Goal: Information Seeking & Learning: Learn about a topic

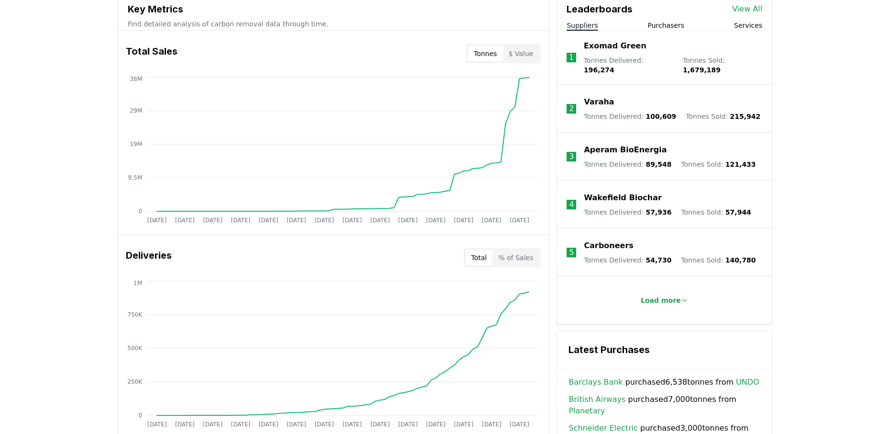
scroll to position [375, 0]
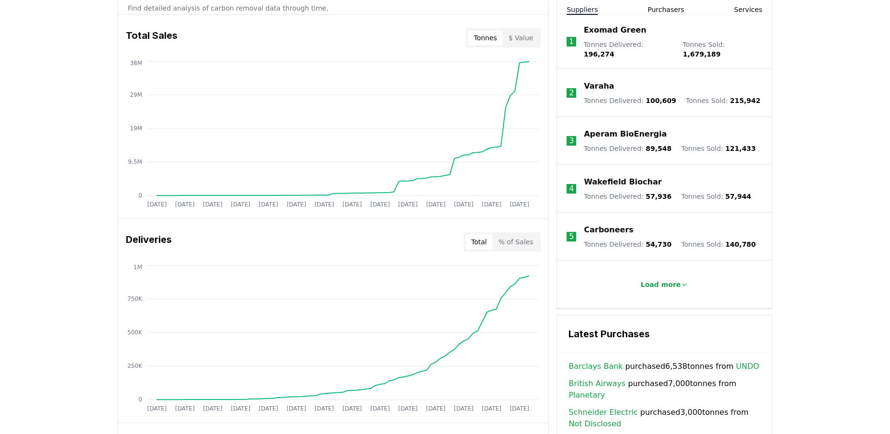
click at [527, 246] on button "% of Sales" at bounding box center [516, 241] width 46 height 15
click at [477, 238] on button "Total" at bounding box center [479, 241] width 27 height 15
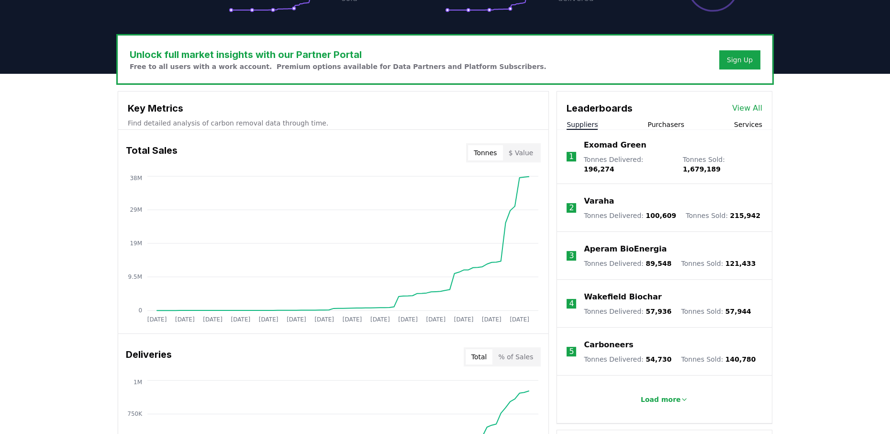
scroll to position [141, 0]
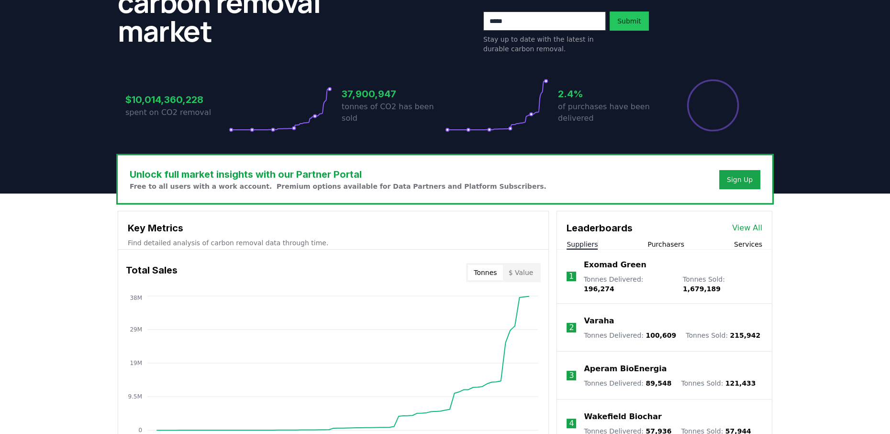
click at [751, 225] on link "View All" at bounding box center [747, 227] width 30 height 11
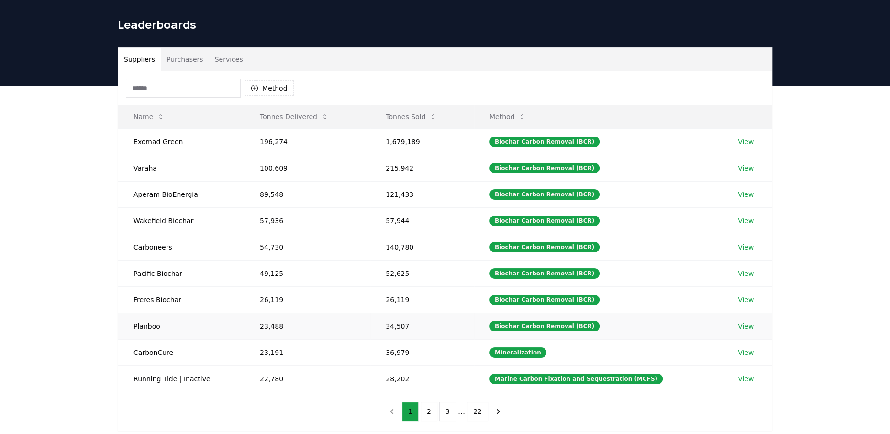
scroll to position [47, 0]
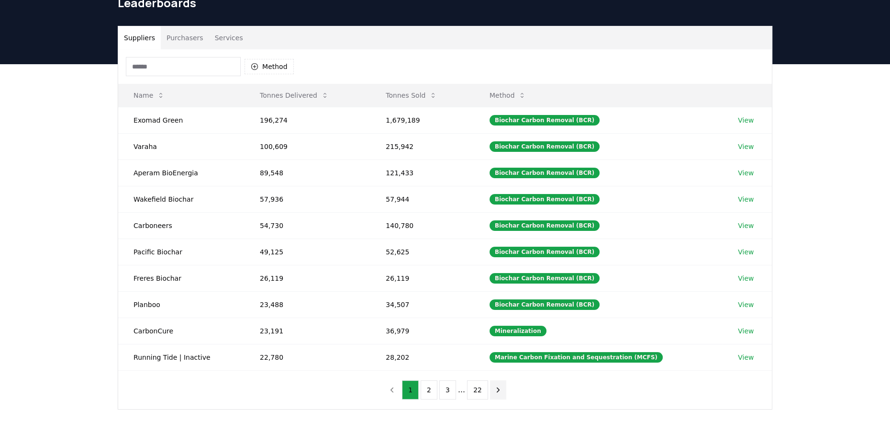
click at [498, 391] on icon "next page" at bounding box center [498, 389] width 9 height 9
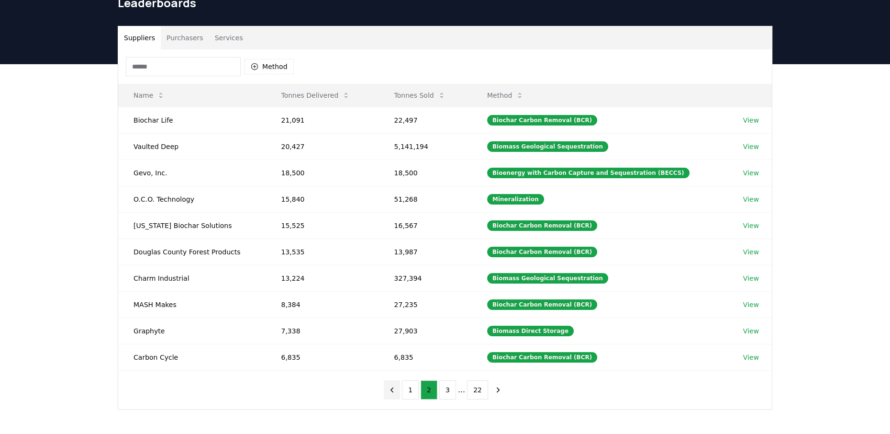
click at [391, 388] on icon "previous page" at bounding box center [392, 389] width 9 height 9
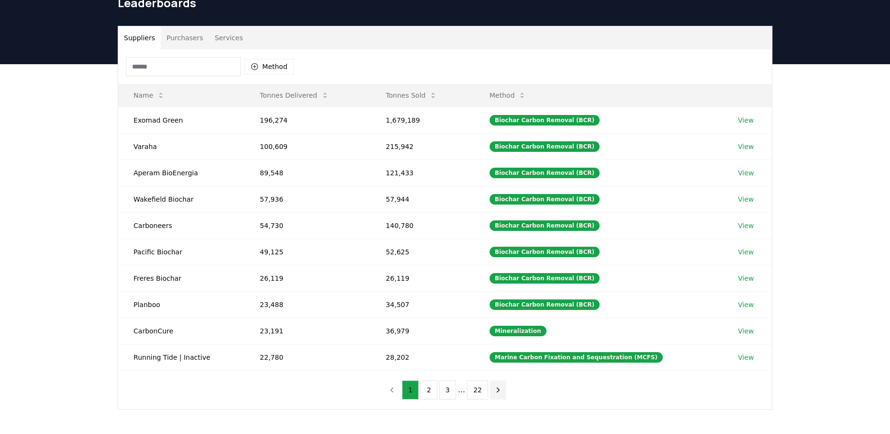
click at [497, 387] on icon "next page" at bounding box center [498, 389] width 2 height 4
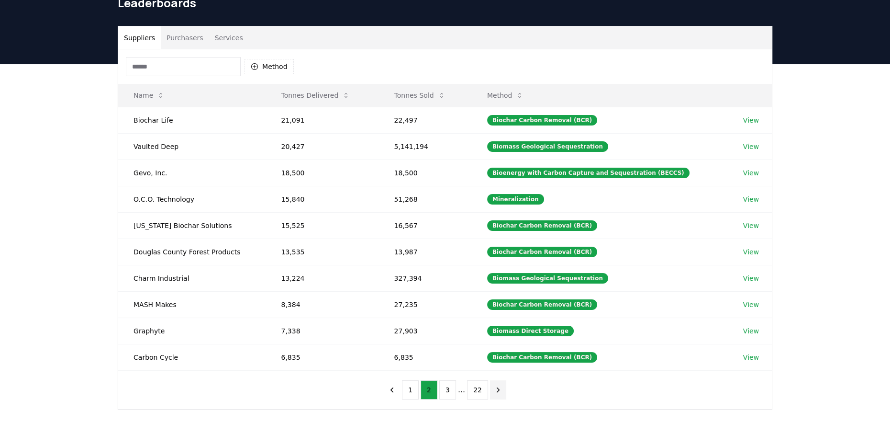
click at [500, 389] on button "next page" at bounding box center [498, 389] width 16 height 19
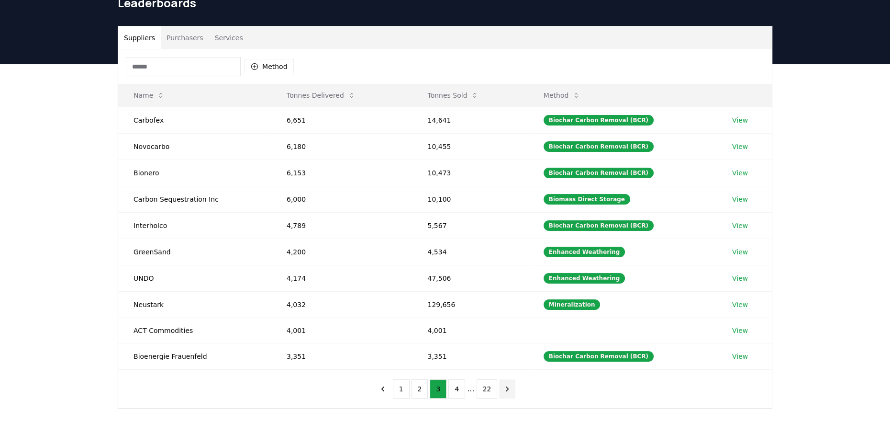
click at [499, 390] on button "next page" at bounding box center [507, 388] width 16 height 19
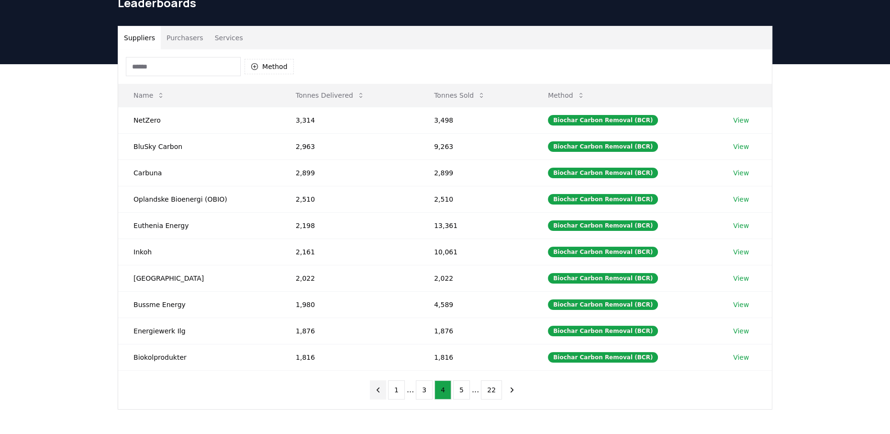
click at [382, 385] on icon "previous page" at bounding box center [378, 389] width 9 height 9
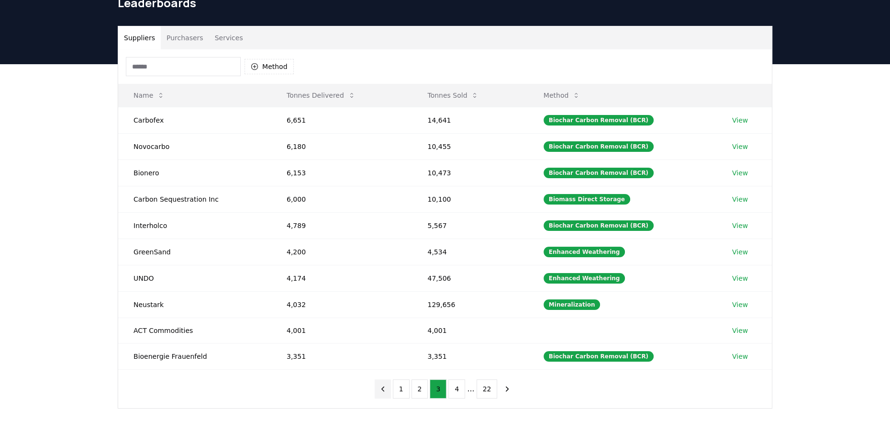
click at [382, 384] on icon "previous page" at bounding box center [383, 388] width 9 height 9
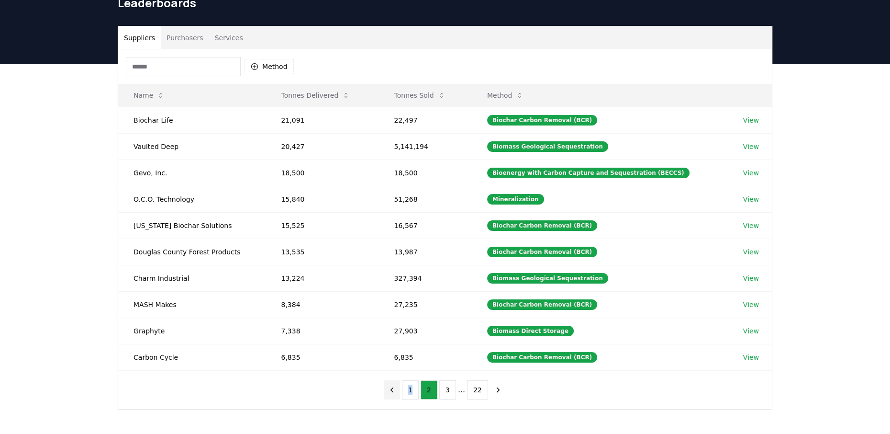
click at [382, 384] on div "1 2 3 ... 22" at bounding box center [445, 390] width 142 height 38
drag, startPoint x: 382, startPoint y: 384, endPoint x: 394, endPoint y: 390, distance: 13.5
click at [394, 390] on icon "previous page" at bounding box center [392, 389] width 9 height 9
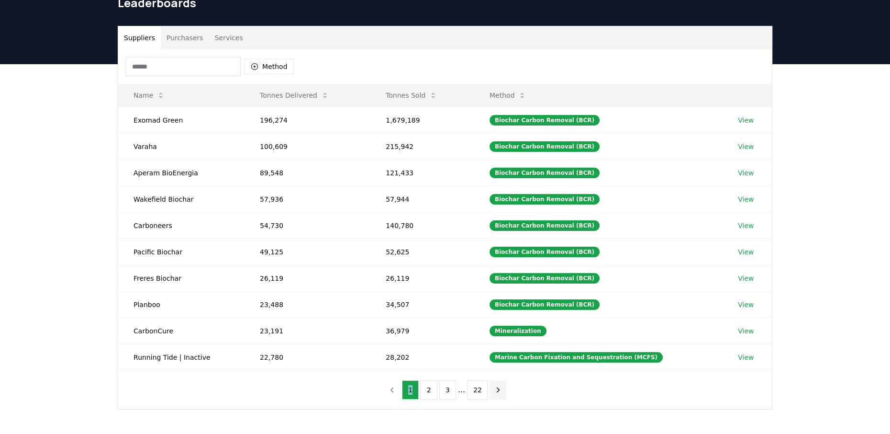
click at [494, 390] on icon "next page" at bounding box center [498, 389] width 9 height 9
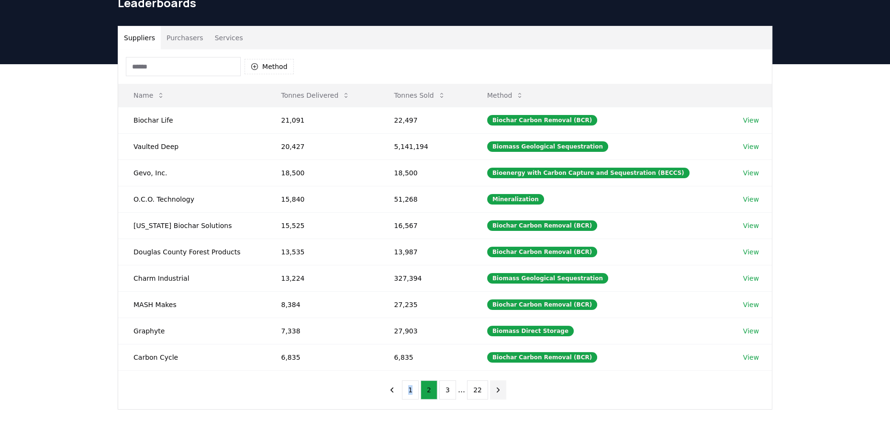
click at [496, 393] on icon "next page" at bounding box center [498, 389] width 9 height 9
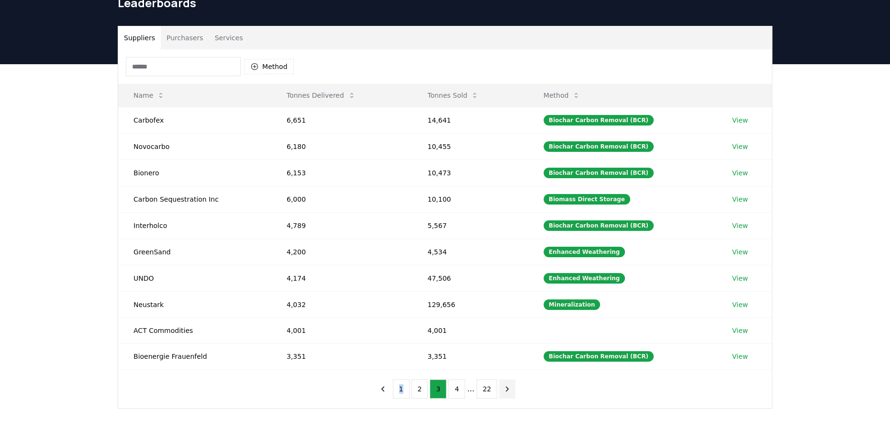
click at [503, 389] on icon "next page" at bounding box center [507, 388] width 9 height 9
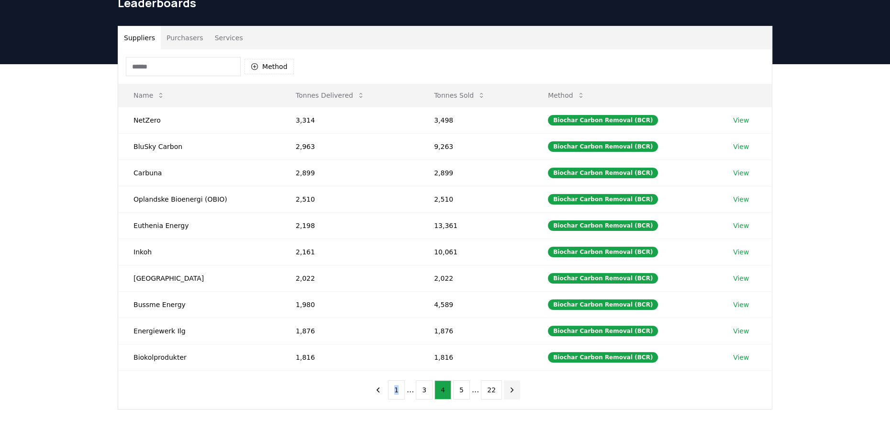
click at [504, 389] on button "next page" at bounding box center [512, 389] width 16 height 19
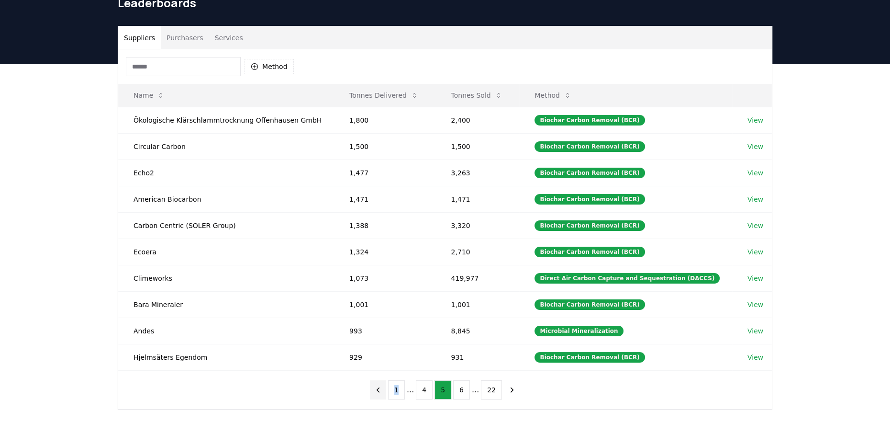
click at [380, 388] on icon "previous page" at bounding box center [378, 389] width 9 height 9
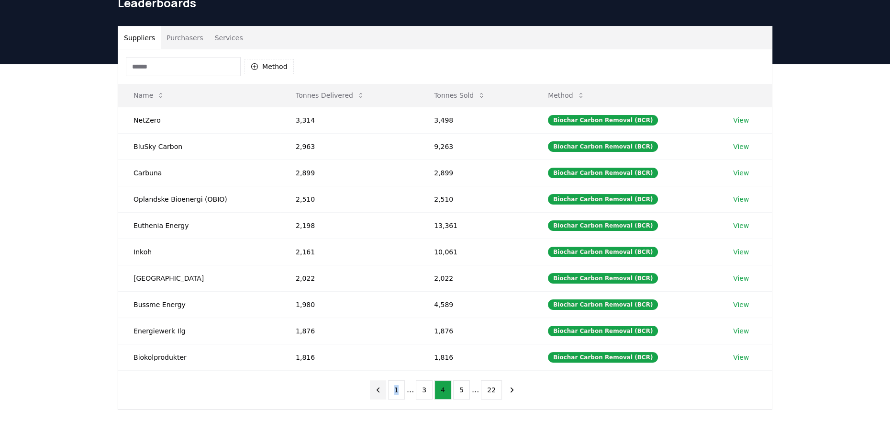
click at [380, 388] on icon "previous page" at bounding box center [378, 389] width 9 height 9
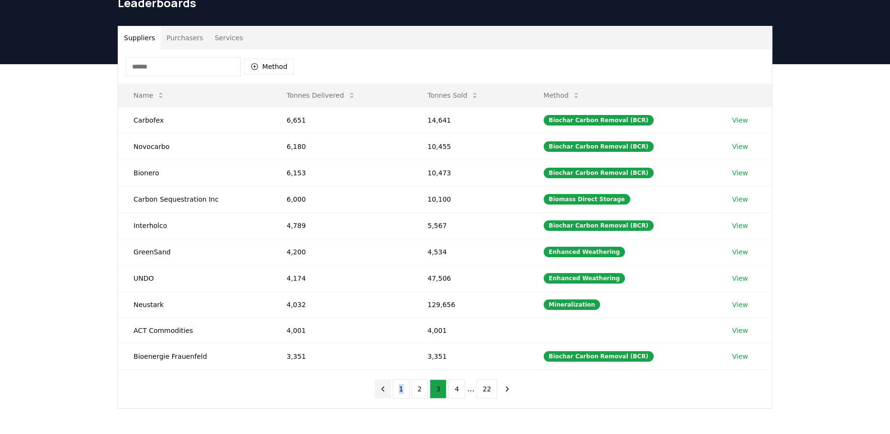
click at [387, 388] on icon "previous page" at bounding box center [383, 388] width 9 height 9
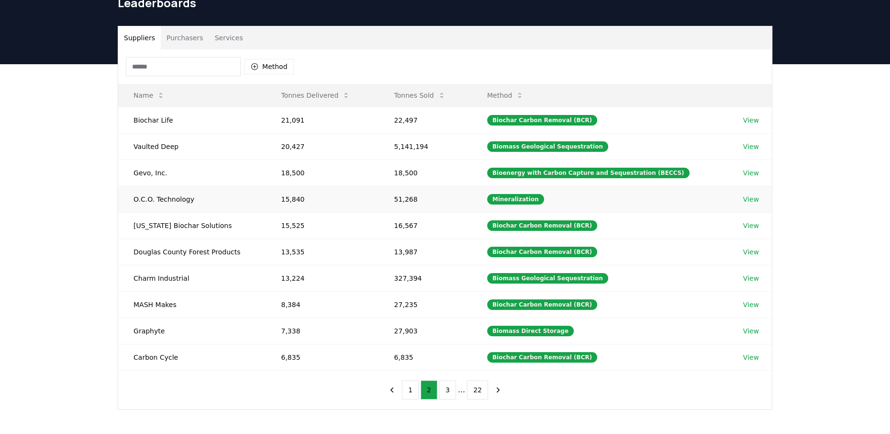
click at [748, 200] on link "View" at bounding box center [751, 199] width 16 height 10
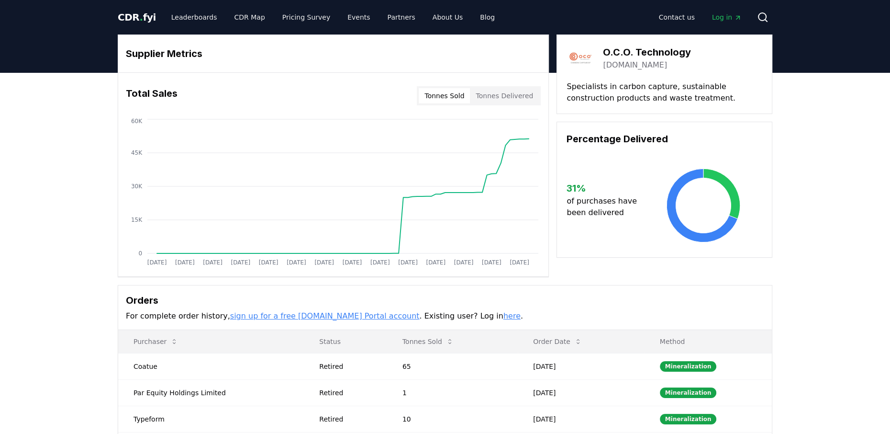
click at [619, 65] on link "[DOMAIN_NAME]" at bounding box center [635, 64] width 64 height 11
